Goal: Task Accomplishment & Management: Complete application form

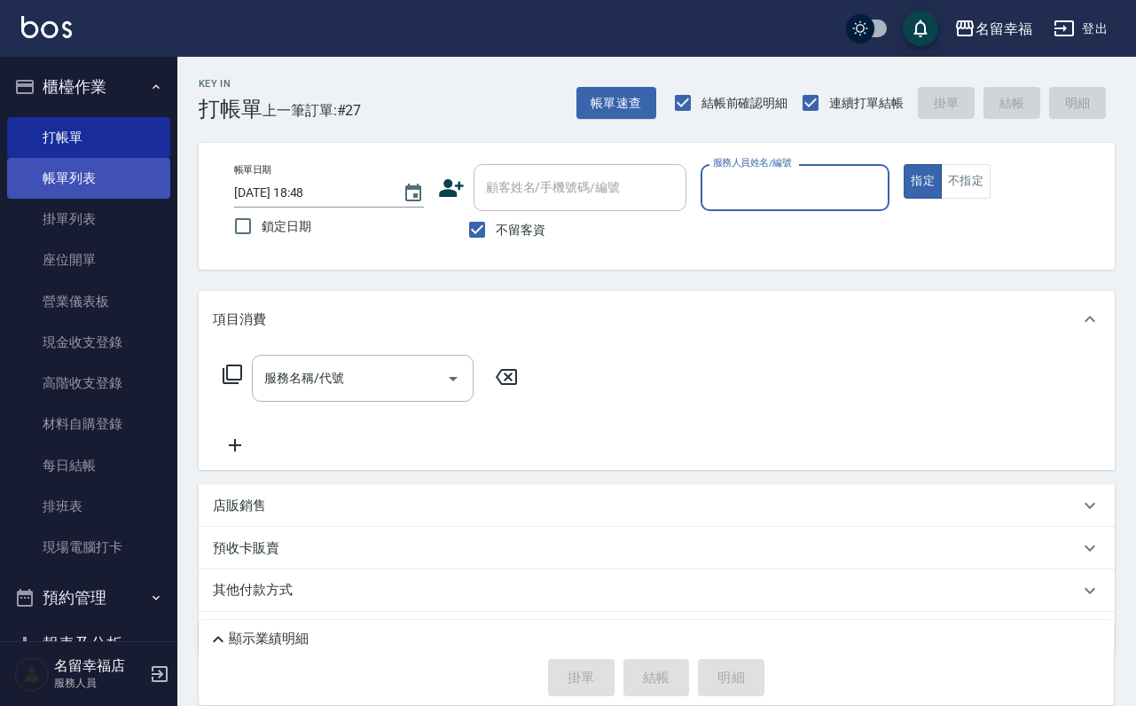
scroll to position [106, 0]
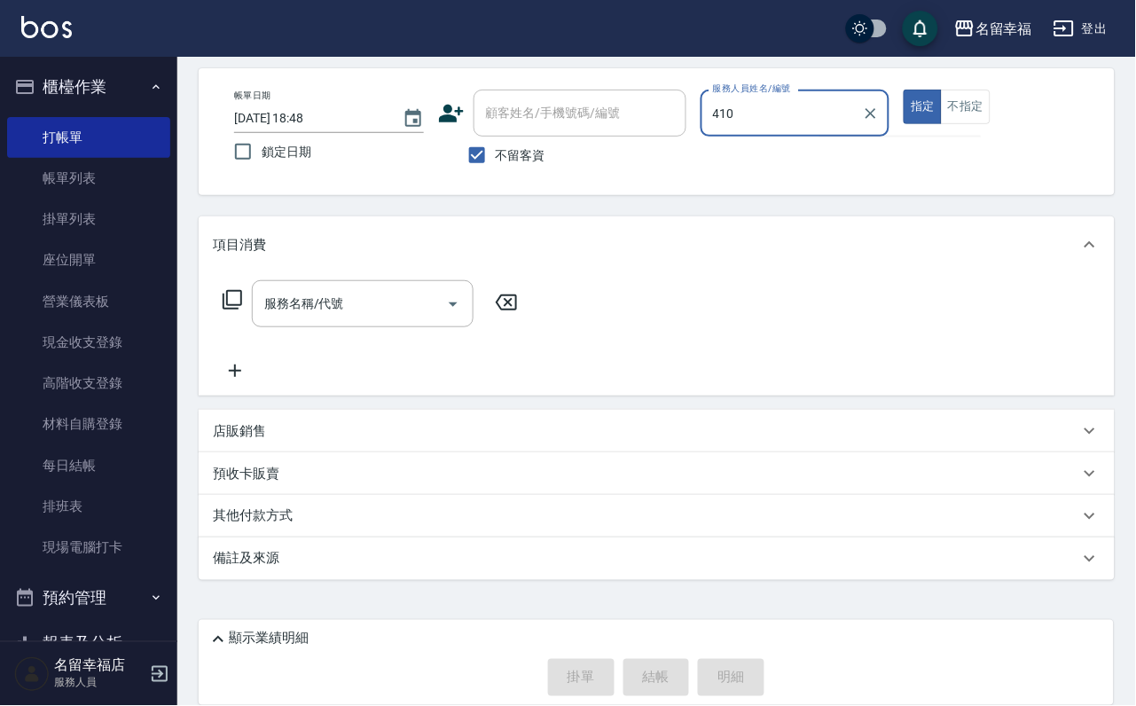
type input "410"
click at [904, 90] on button "指定" at bounding box center [923, 107] width 38 height 35
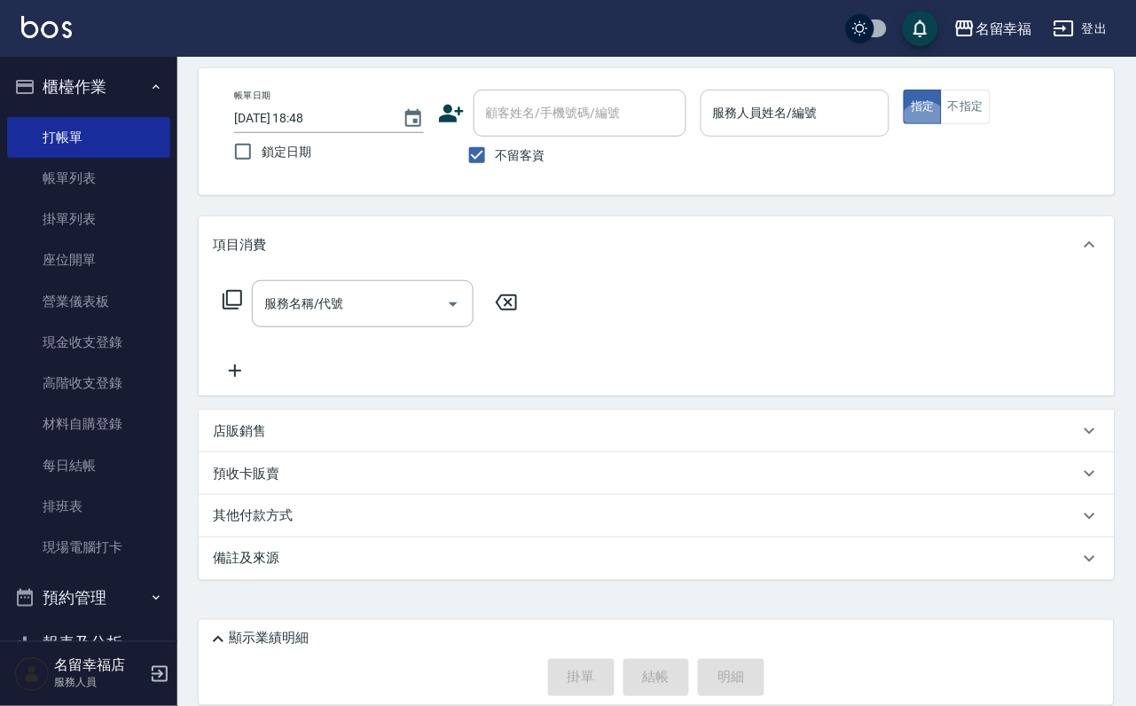
type button "true"
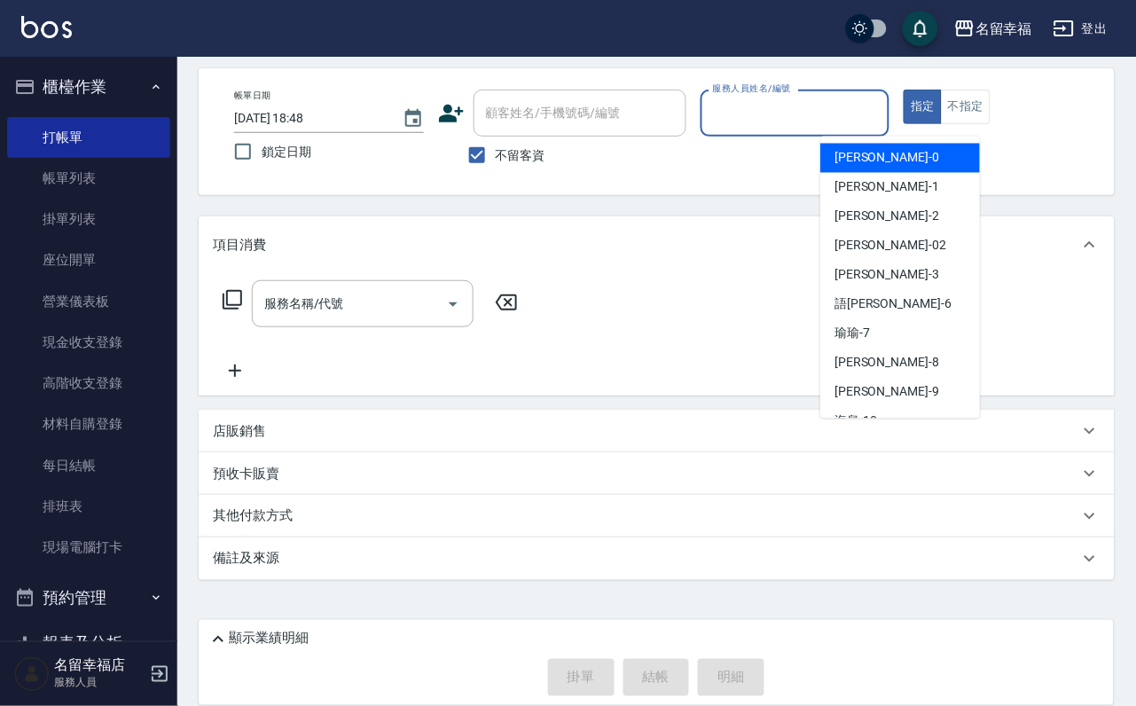
click at [882, 98] on input "服務人員姓名/編號" at bounding box center [796, 113] width 174 height 31
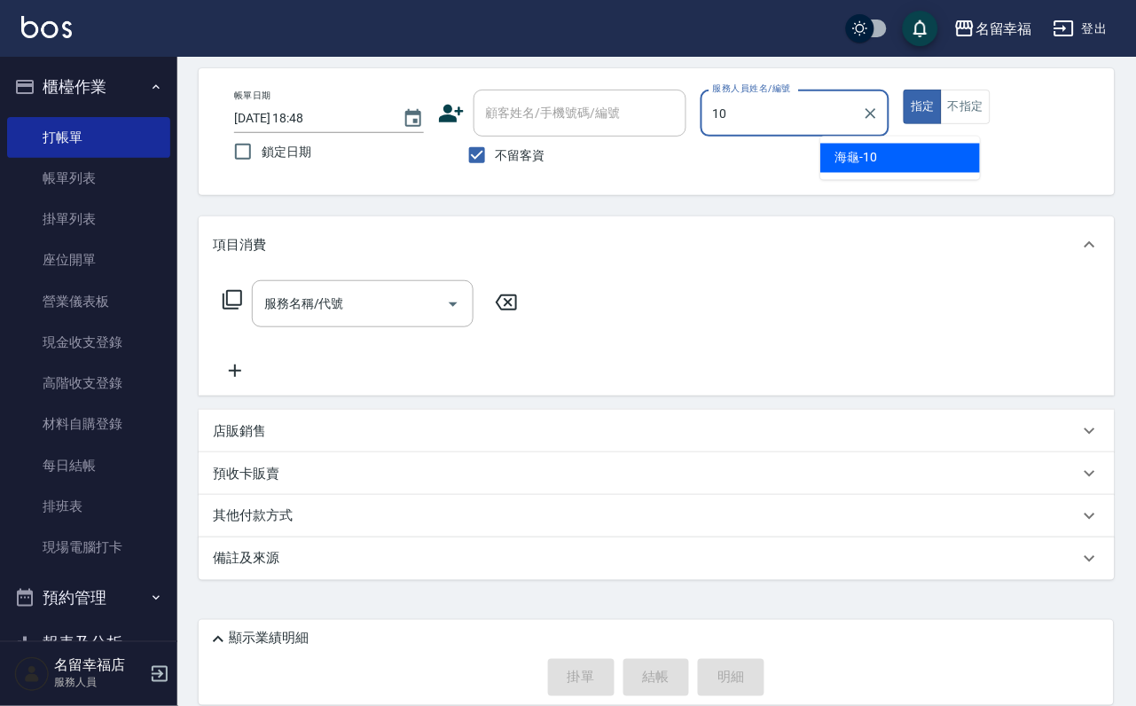
type input "海龜-10"
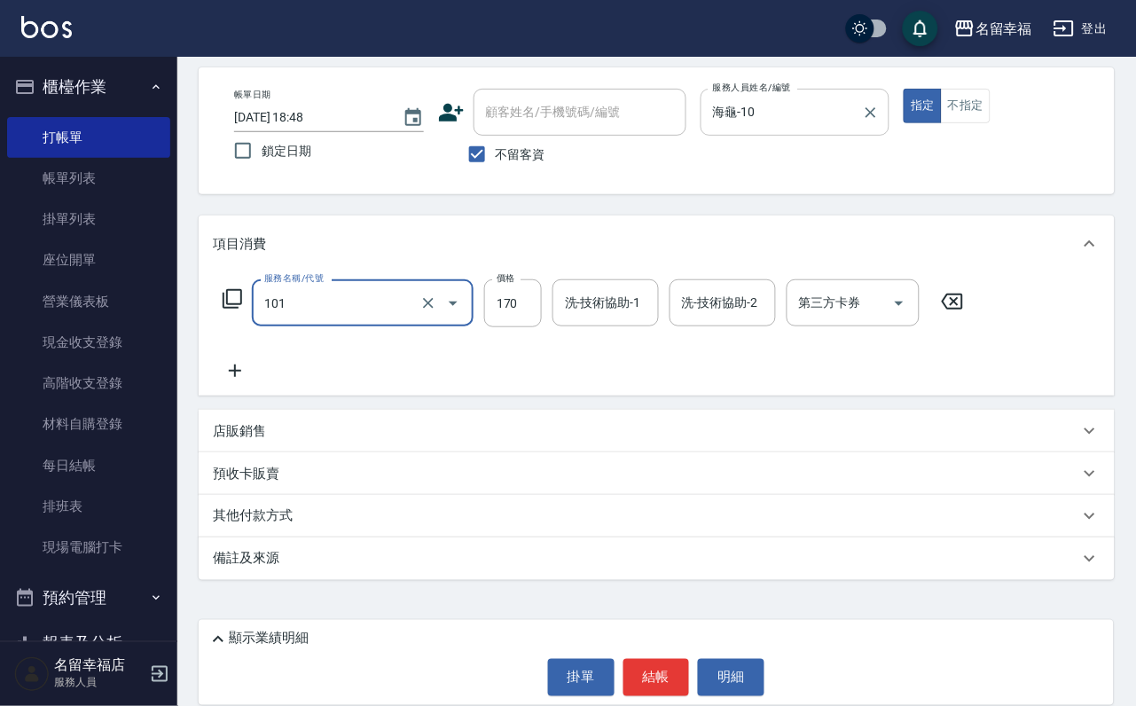
type input "洗髮(101)"
type input "250"
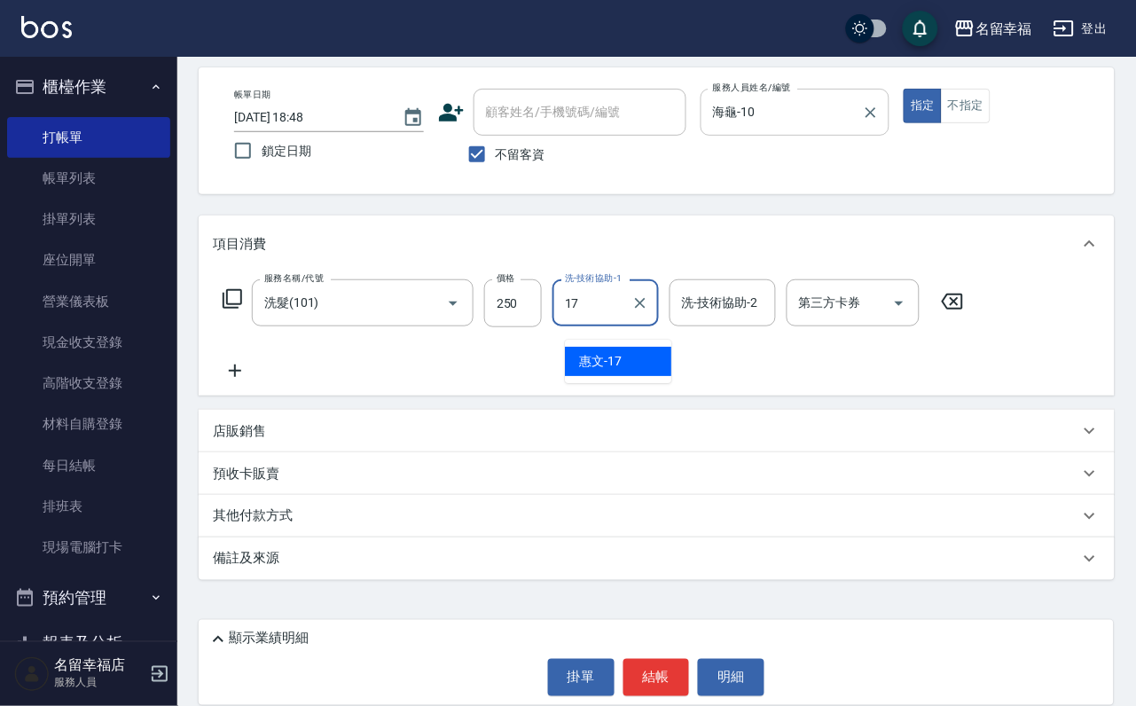
type input "惠文-17"
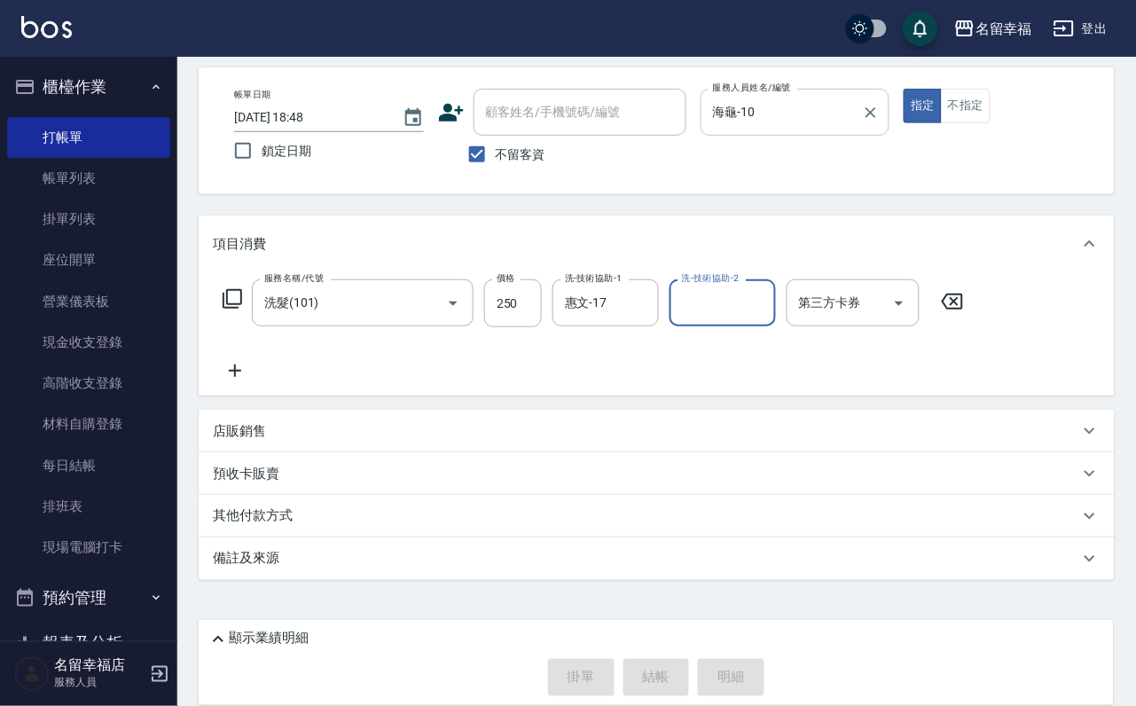
type input "[DATE] 19:21"
